Goal: Check status: Check status

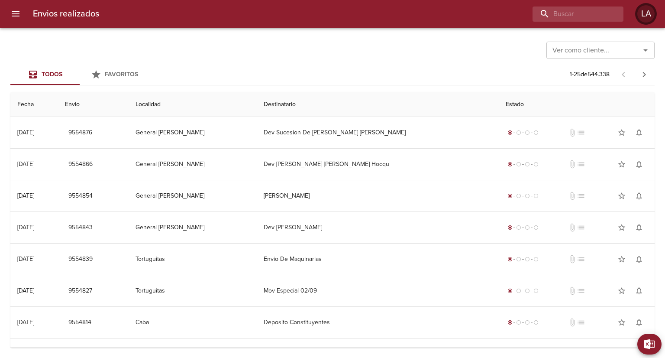
scroll to position [130, 0]
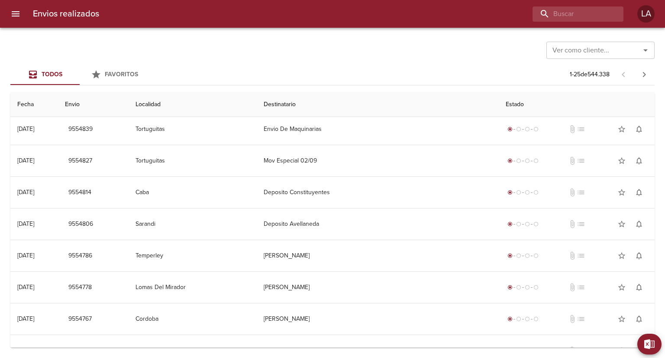
click at [12, 16] on icon "menu" at bounding box center [16, 13] width 8 height 5
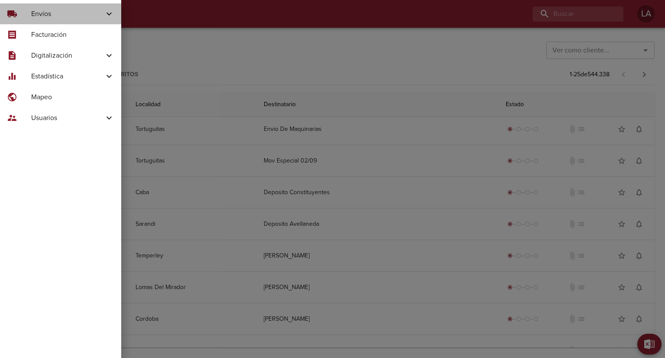
click at [37, 16] on span "Envíos" at bounding box center [67, 14] width 73 height 10
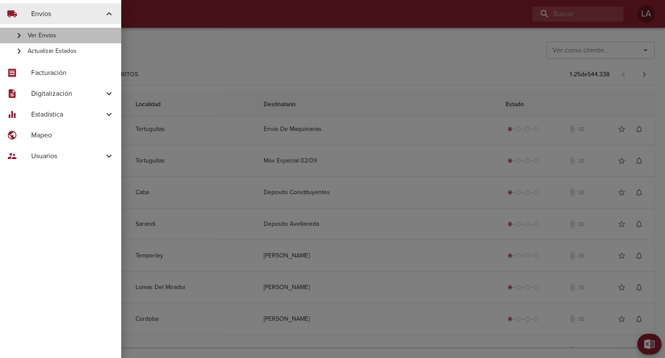
click at [16, 36] on icon at bounding box center [19, 35] width 10 height 10
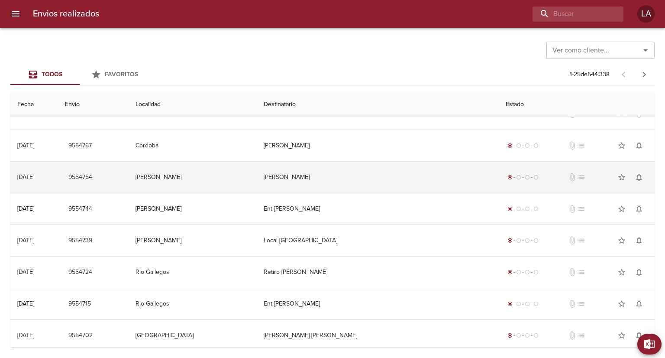
scroll to position [558, 0]
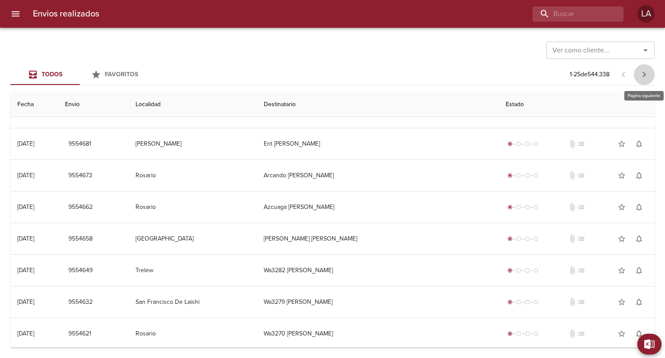
click at [645, 72] on icon "button" at bounding box center [644, 74] width 10 height 10
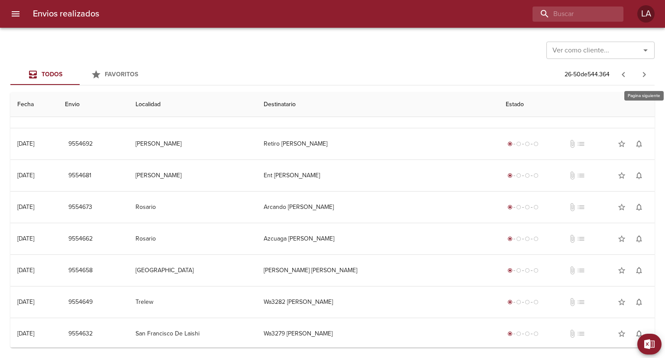
scroll to position [0, 0]
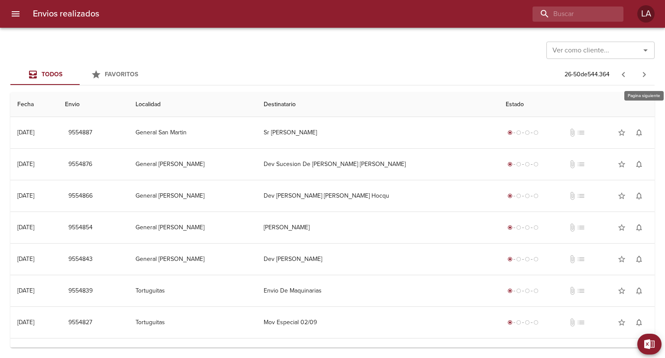
click at [645, 72] on icon "button" at bounding box center [644, 74] width 10 height 10
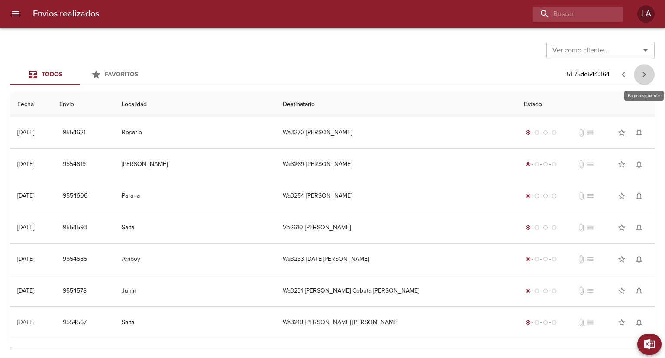
click at [645, 72] on icon "button" at bounding box center [644, 74] width 10 height 10
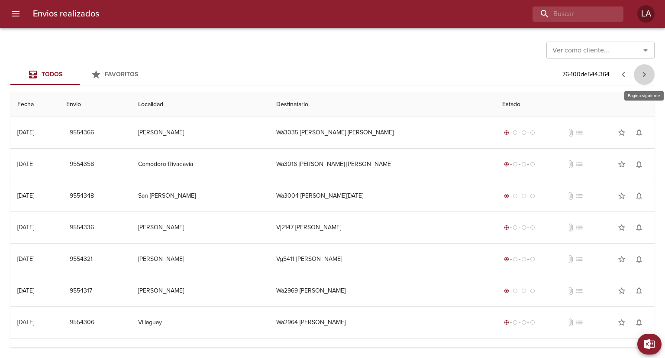
click at [645, 72] on icon "button" at bounding box center [644, 74] width 10 height 10
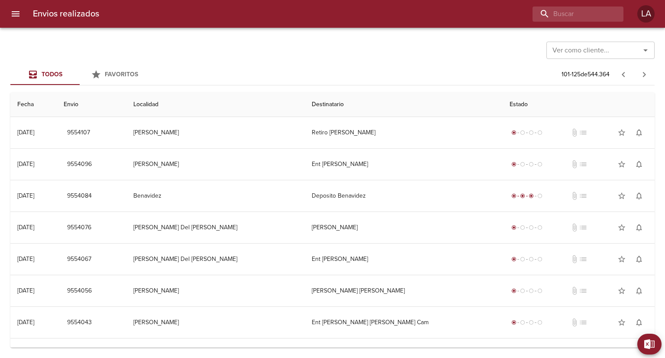
click at [634, 81] on div at bounding box center [623, 74] width 21 height 21
click at [641, 74] on icon "button" at bounding box center [644, 74] width 10 height 10
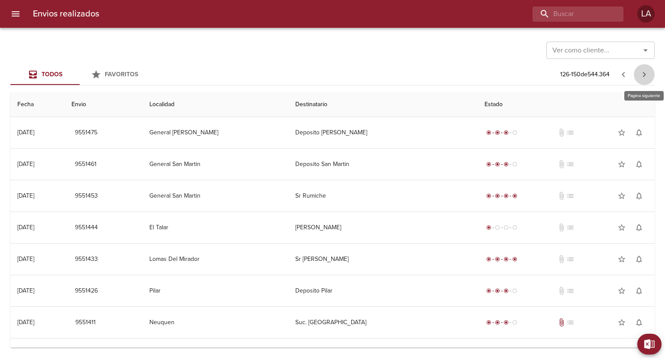
click at [641, 74] on icon "button" at bounding box center [644, 74] width 10 height 10
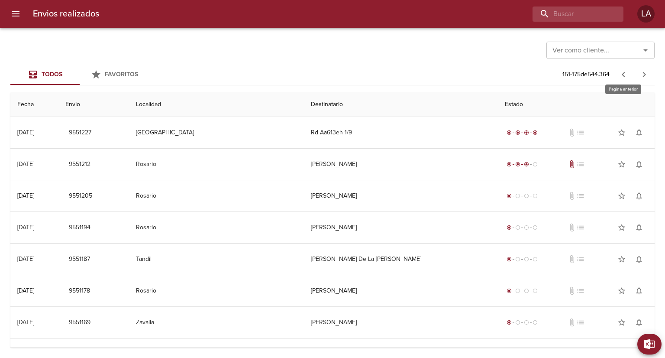
click at [626, 75] on icon "button" at bounding box center [623, 74] width 10 height 10
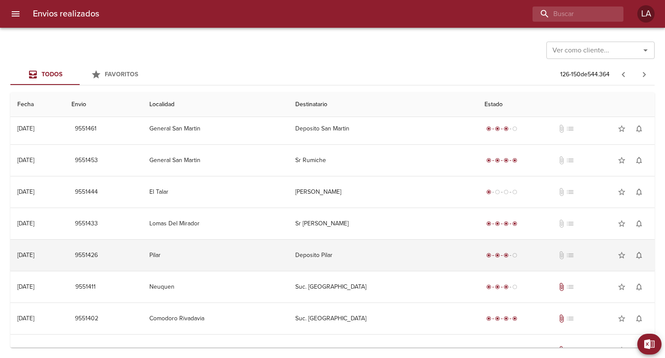
scroll to position [87, 0]
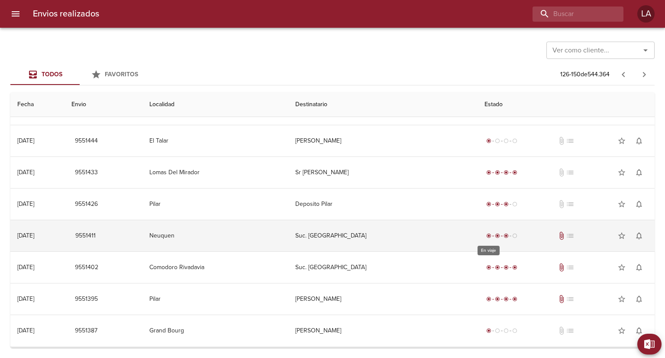
click at [485, 231] on div "radio_button_checked radio_button_checked radio_button_checked radio_button_unc…" at bounding box center [502, 235] width 35 height 9
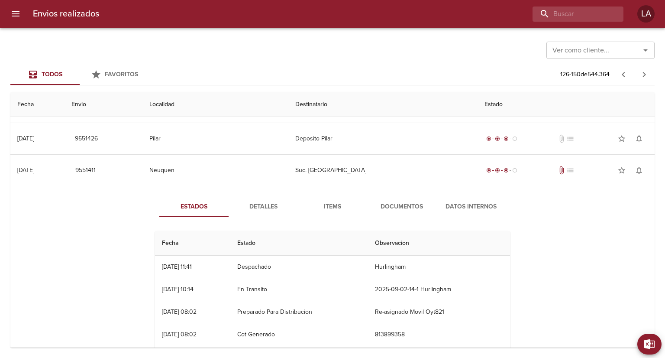
scroll to position [173, 0]
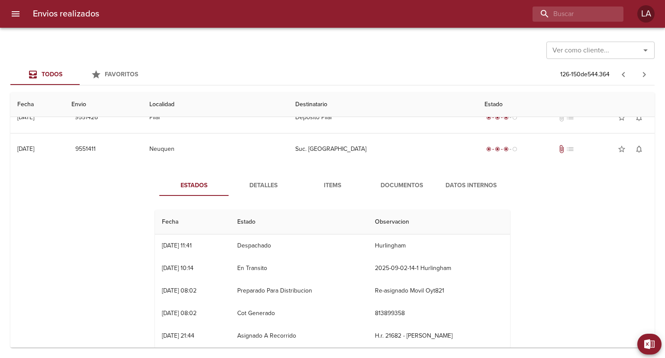
click at [404, 192] on button "Documentos" at bounding box center [401, 185] width 69 height 21
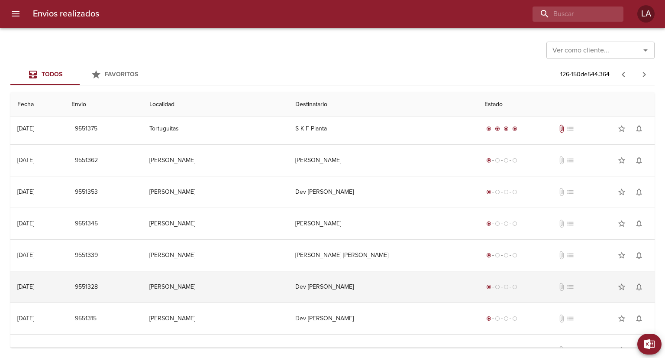
scroll to position [433, 0]
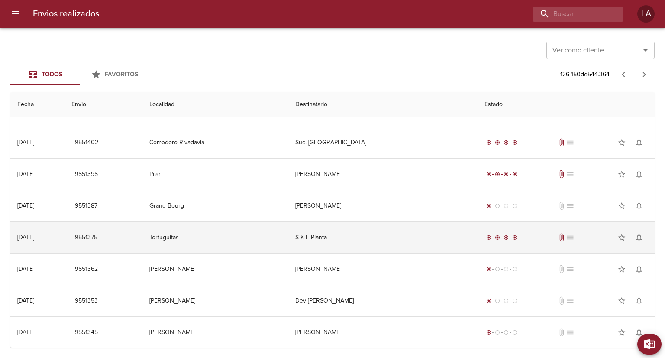
click at [425, 230] on td "S K F Planta" at bounding box center [382, 237] width 189 height 31
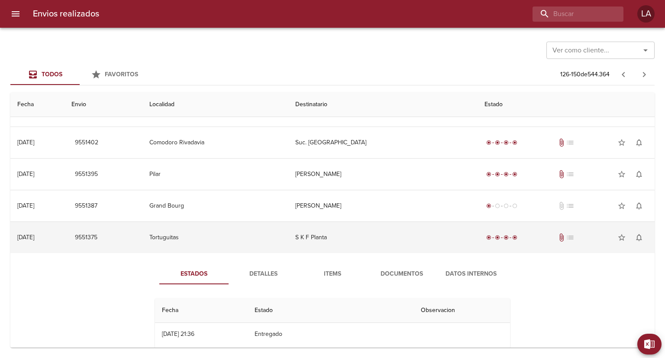
scroll to position [520, 0]
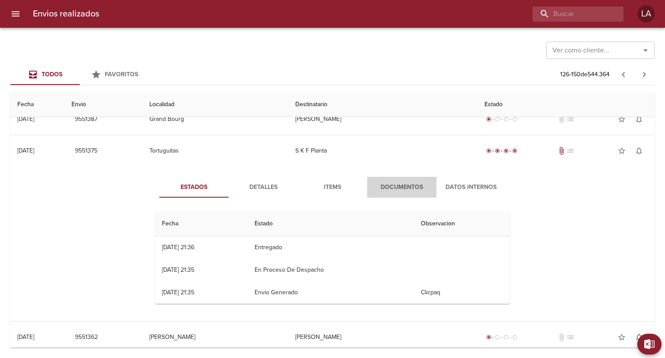
click at [399, 194] on button "Documentos" at bounding box center [401, 187] width 69 height 21
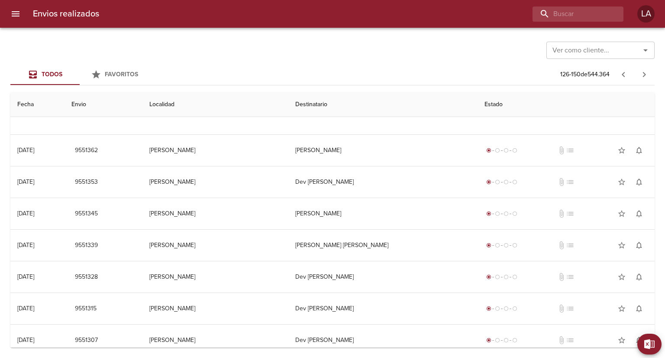
scroll to position [964, 0]
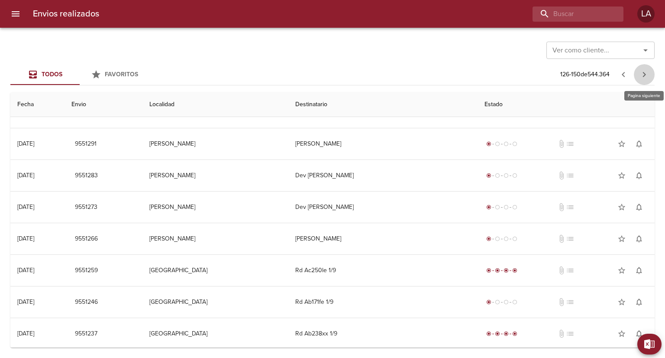
click at [635, 73] on button "button" at bounding box center [644, 74] width 21 height 21
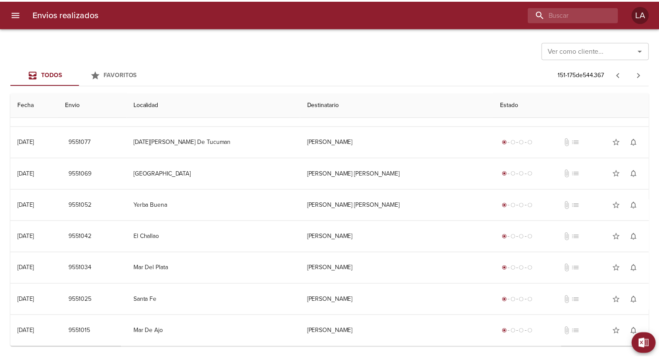
scroll to position [0, 0]
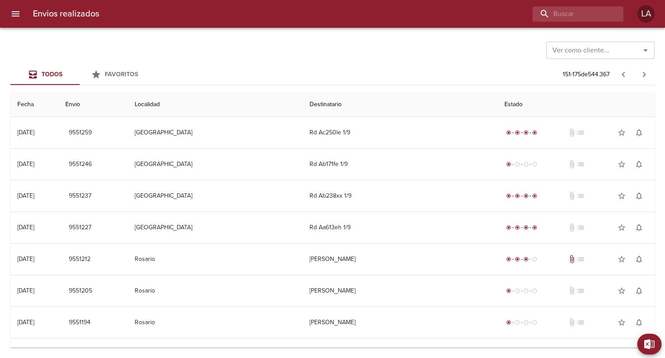
click at [13, 13] on icon "menu" at bounding box center [15, 14] width 10 height 10
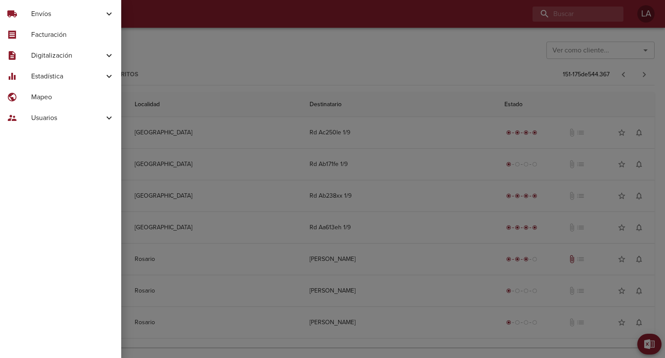
click at [26, 53] on div "description" at bounding box center [19, 55] width 24 height 10
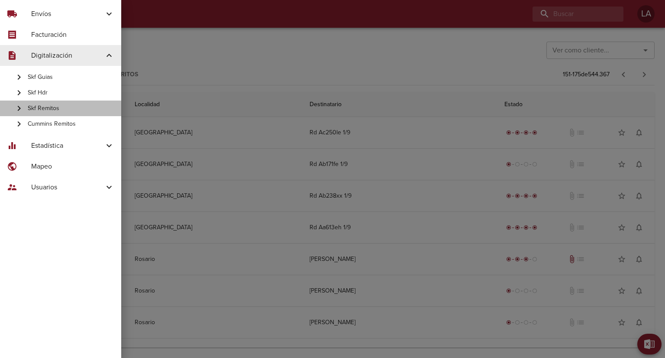
click at [56, 110] on span "Skf Remitos" at bounding box center [71, 108] width 87 height 9
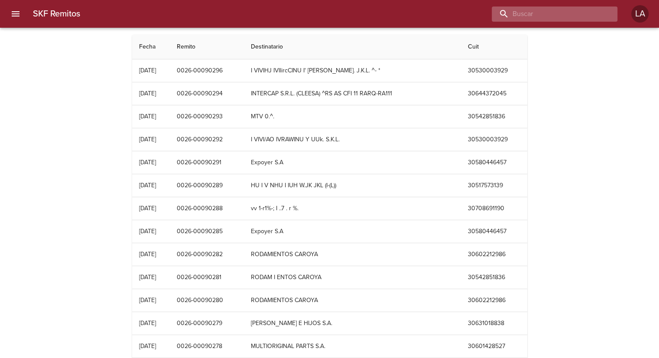
click at [534, 20] on input "buscar" at bounding box center [546, 13] width 111 height 15
type input "0026-00082376"
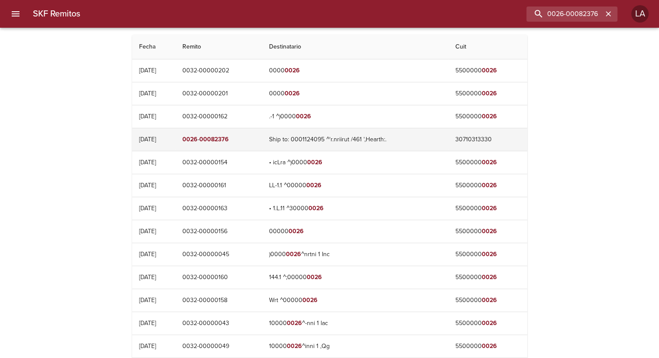
click at [262, 141] on td "0026 - 00082376" at bounding box center [218, 139] width 87 height 23
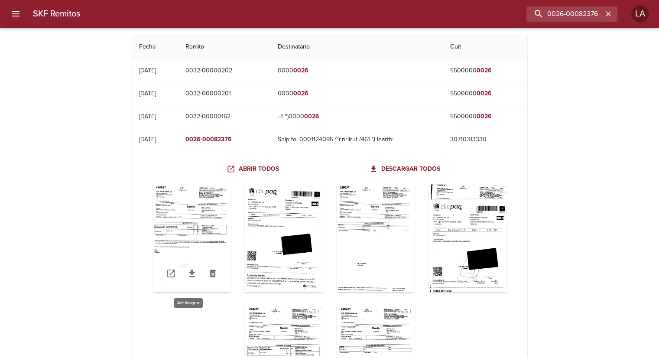
click at [218, 207] on div "Table digitalización - SKF Remitos" at bounding box center [192, 238] width 78 height 108
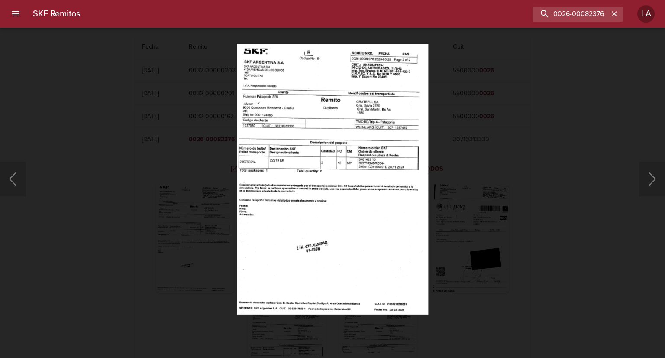
click at [333, 99] on img "Lightbox" at bounding box center [332, 178] width 191 height 271
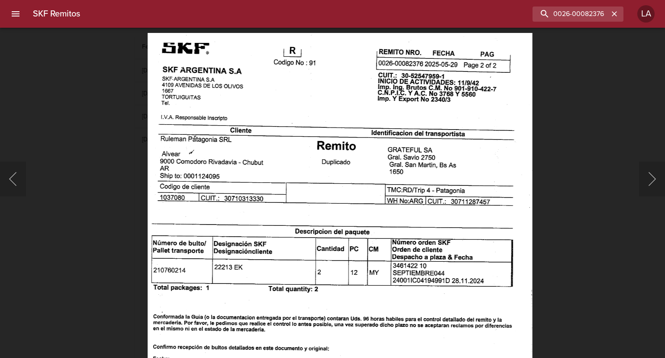
click at [437, 71] on img "Lightbox" at bounding box center [340, 304] width 385 height 544
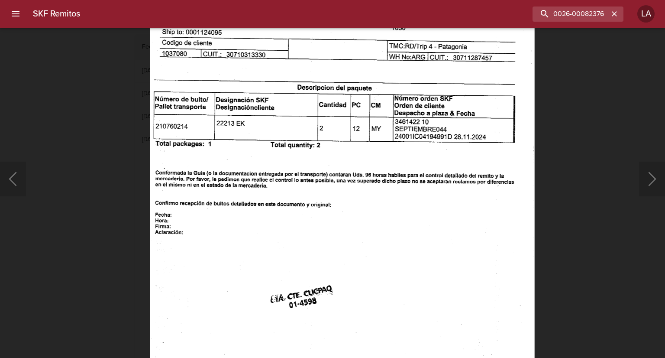
click at [479, 48] on img "Lightbox" at bounding box center [342, 161] width 385 height 544
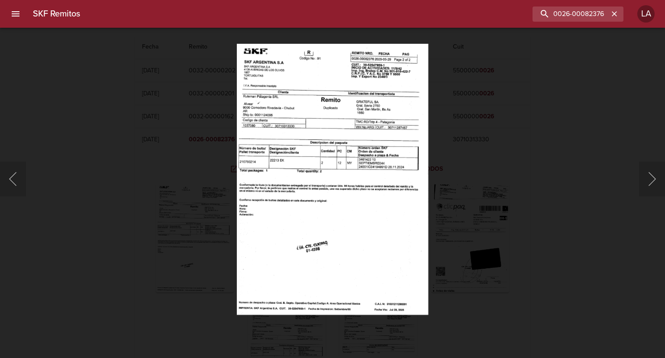
click at [495, 176] on div "Lightbox" at bounding box center [332, 179] width 665 height 358
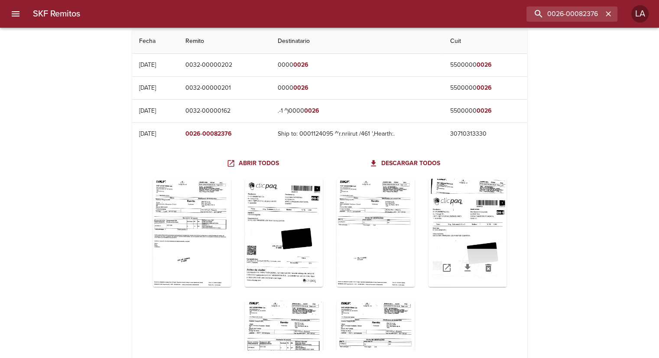
scroll to position [43, 0]
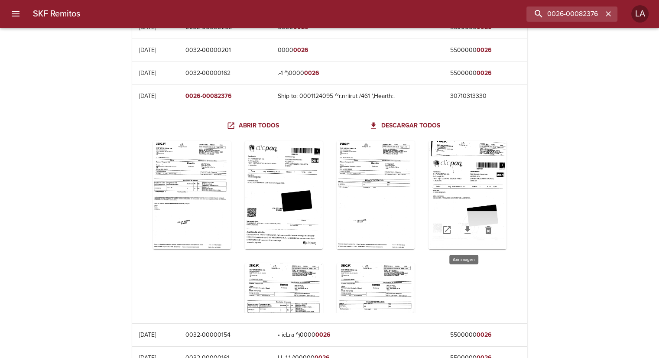
click at [480, 177] on div "Table digitalización - SKF Remitos" at bounding box center [467, 195] width 78 height 108
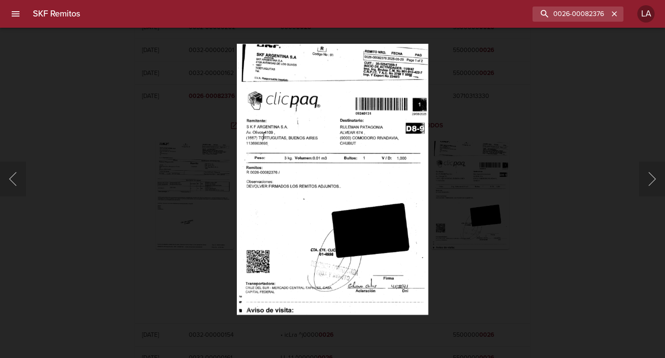
click at [519, 131] on div "Lightbox" at bounding box center [332, 179] width 665 height 358
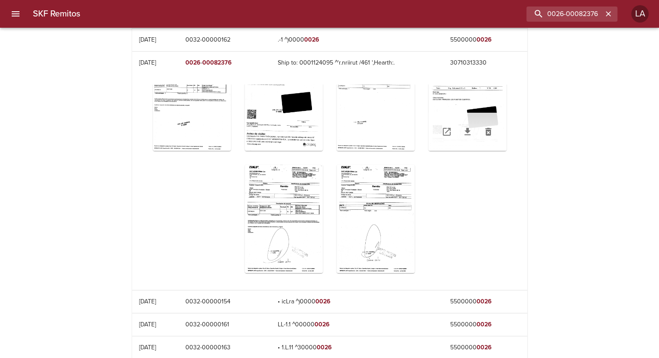
scroll to position [173, 0]
